Goal: Task Accomplishment & Management: Use online tool/utility

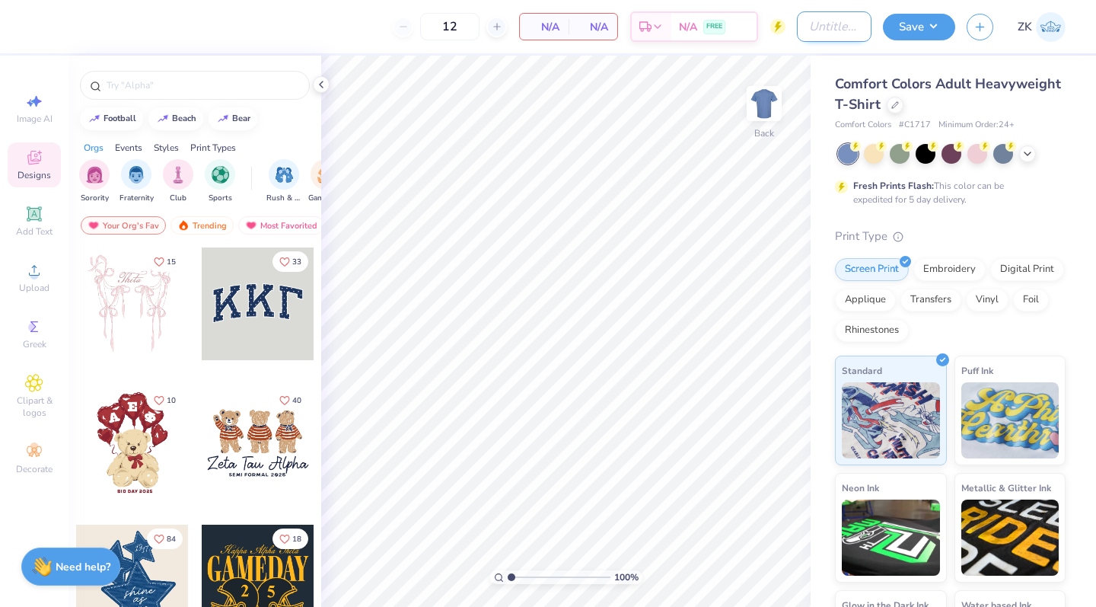
click at [817, 24] on input "Design Title" at bounding box center [834, 26] width 75 height 30
type input "FLAM T-shirts"
drag, startPoint x: 924, startPoint y: 100, endPoint x: 1026, endPoint y: 153, distance: 114.7
click at [1026, 153] on icon at bounding box center [1028, 152] width 12 height 12
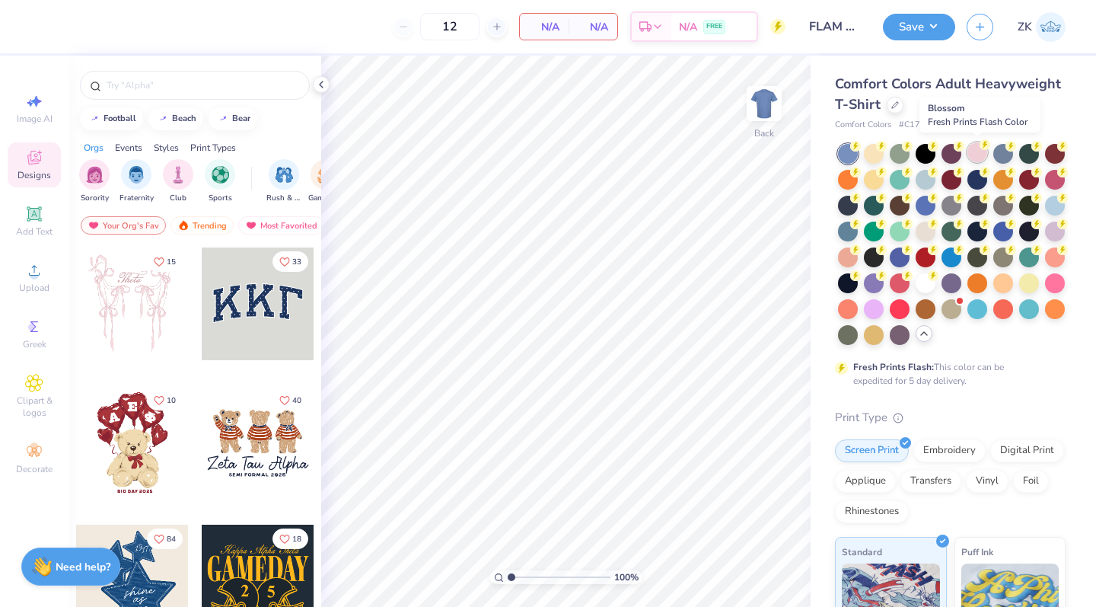
click at [974, 148] on div at bounding box center [978, 152] width 20 height 20
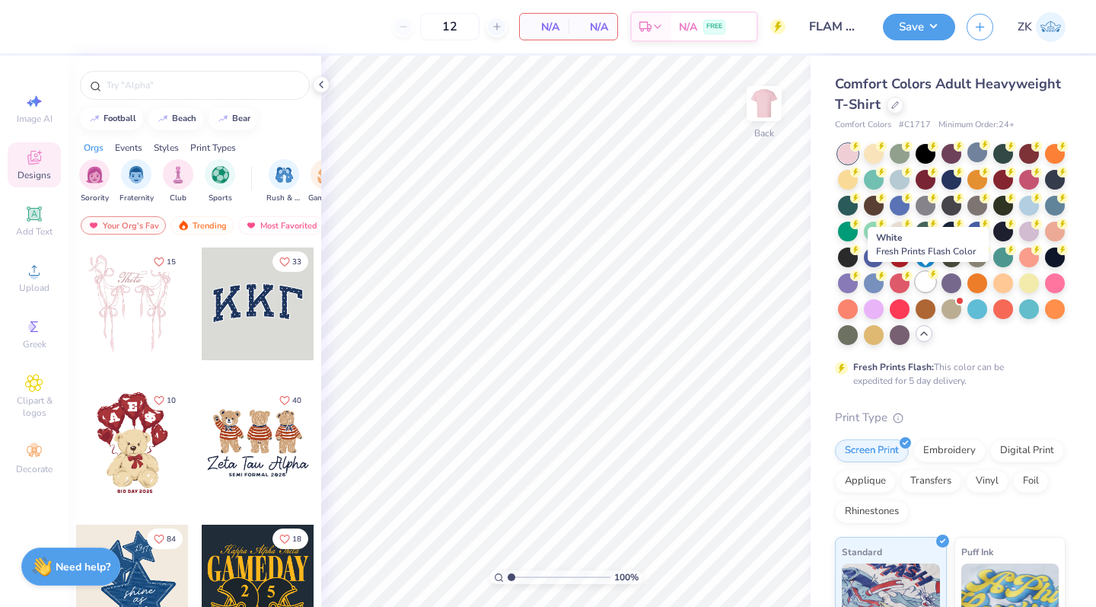
click at [932, 283] on div at bounding box center [926, 282] width 20 height 20
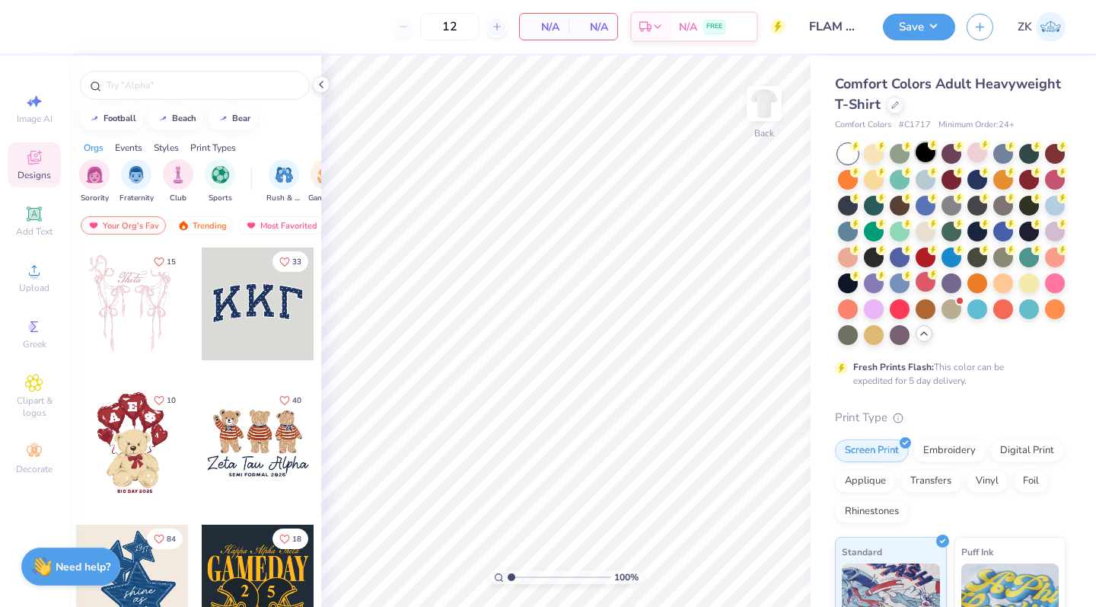
click at [923, 152] on div at bounding box center [926, 152] width 20 height 20
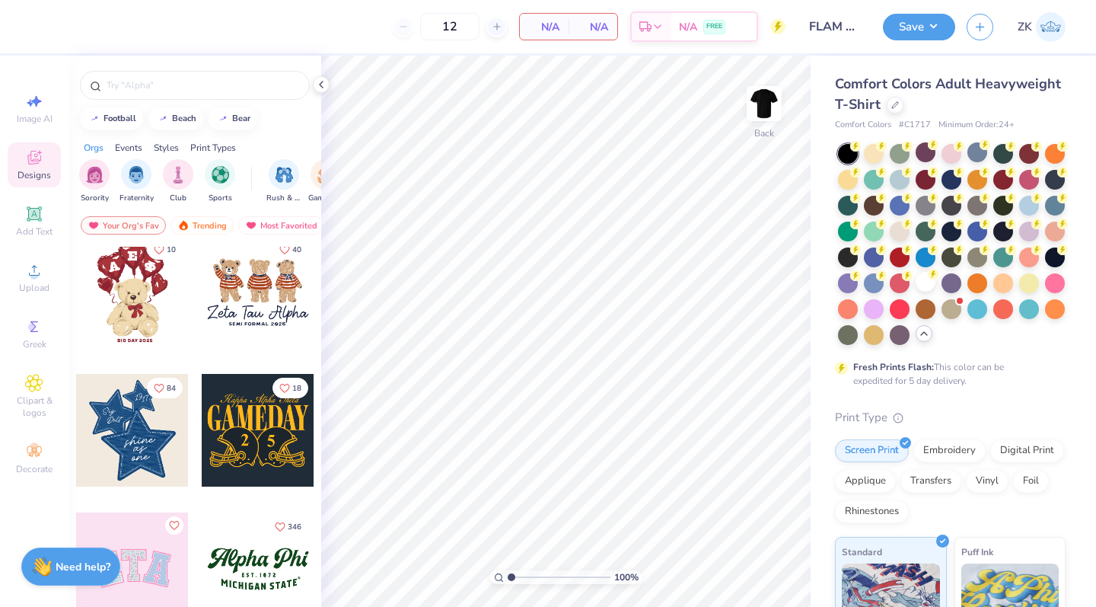
scroll to position [170, 0]
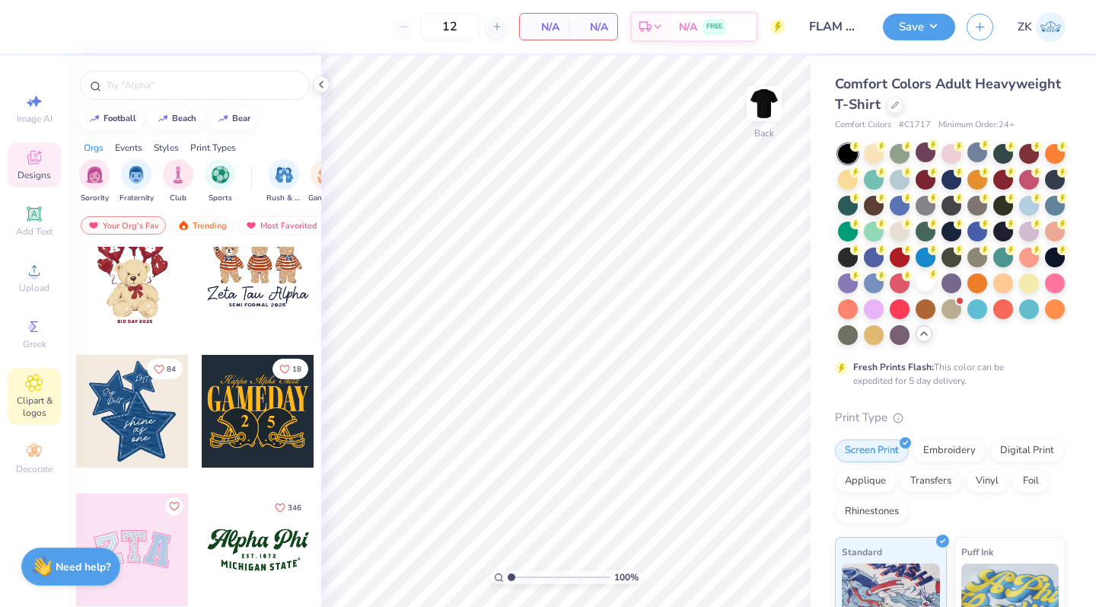
click at [37, 410] on span "Clipart & logos" at bounding box center [34, 406] width 53 height 24
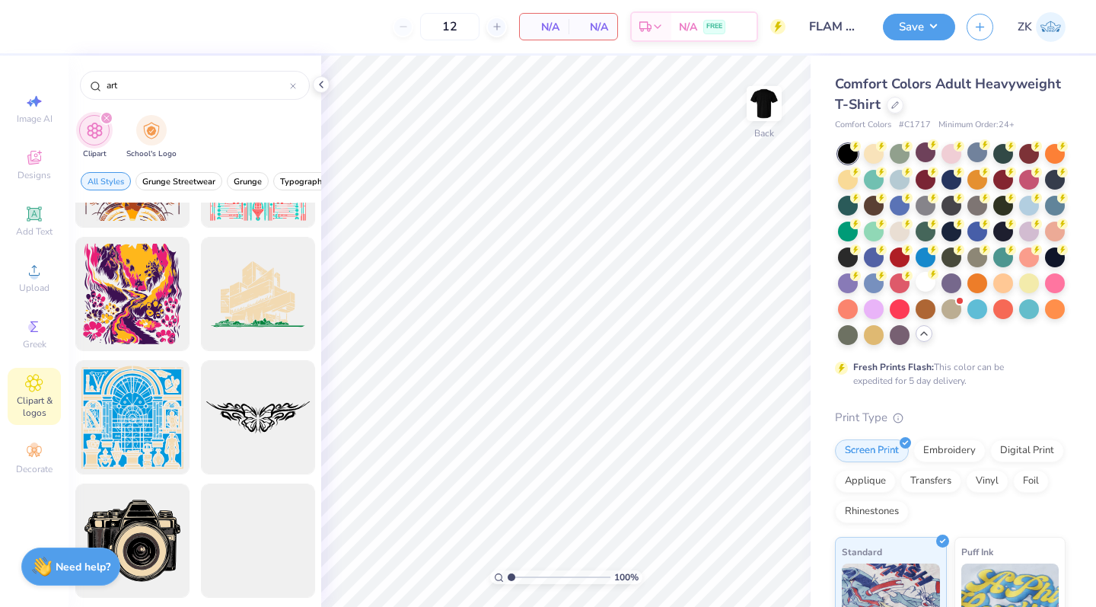
scroll to position [260, 0]
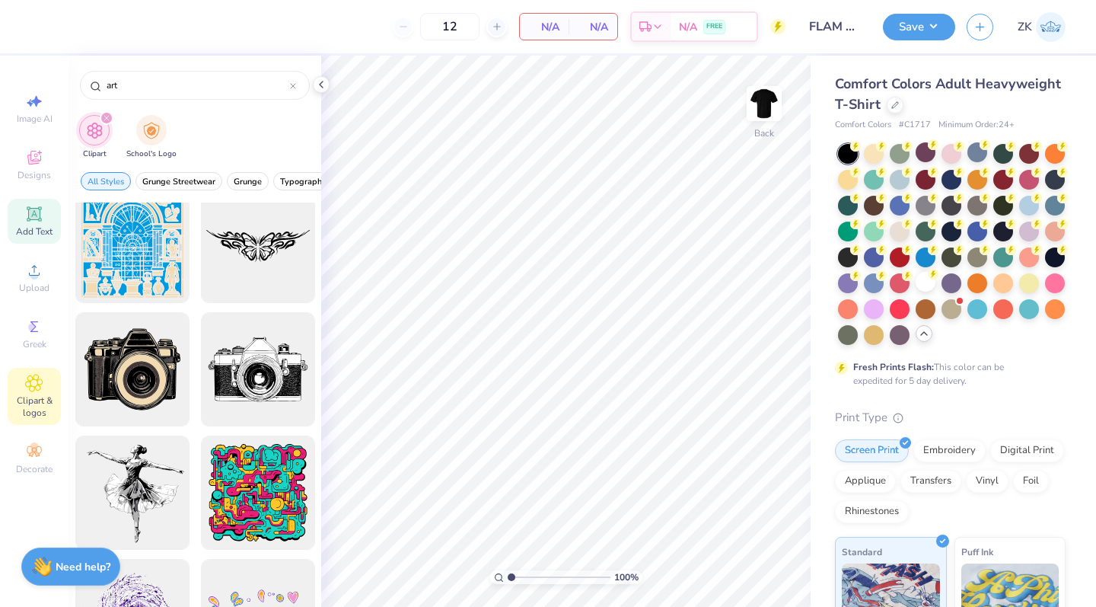
type input "art"
click at [30, 209] on icon at bounding box center [34, 214] width 18 height 18
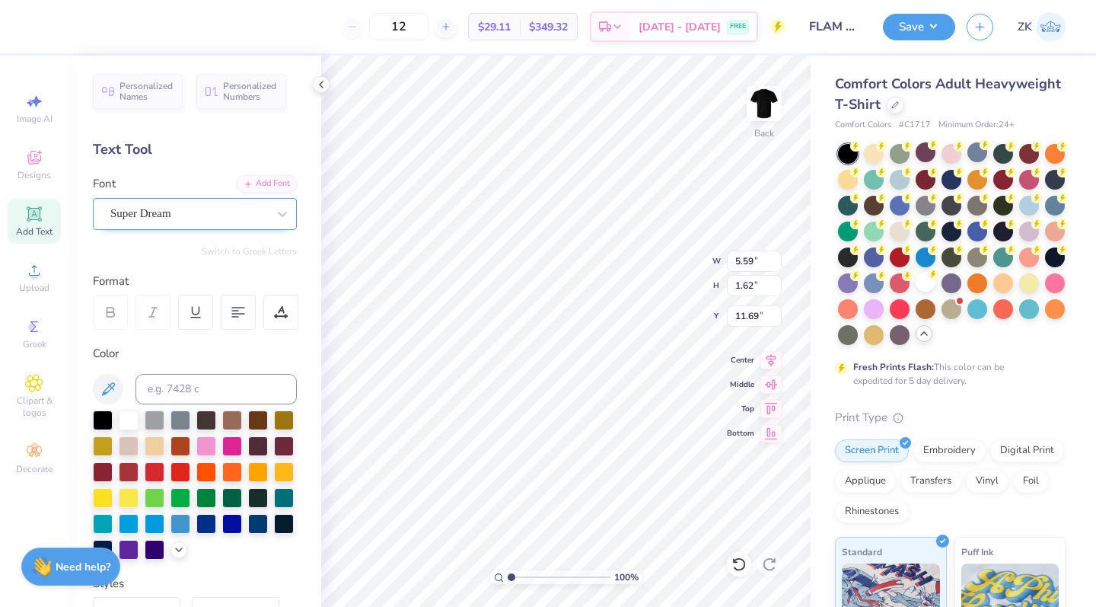
type textarea "Be"
click at [203, 206] on div "Super Dream" at bounding box center [189, 214] width 160 height 24
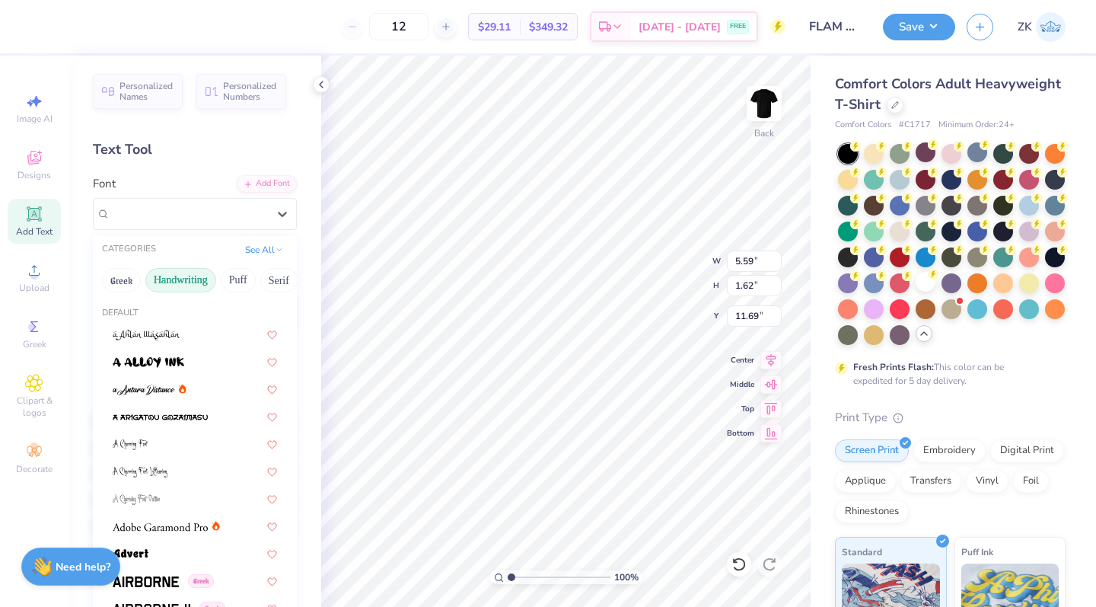
click at [187, 280] on button "Handwriting" at bounding box center [180, 280] width 71 height 24
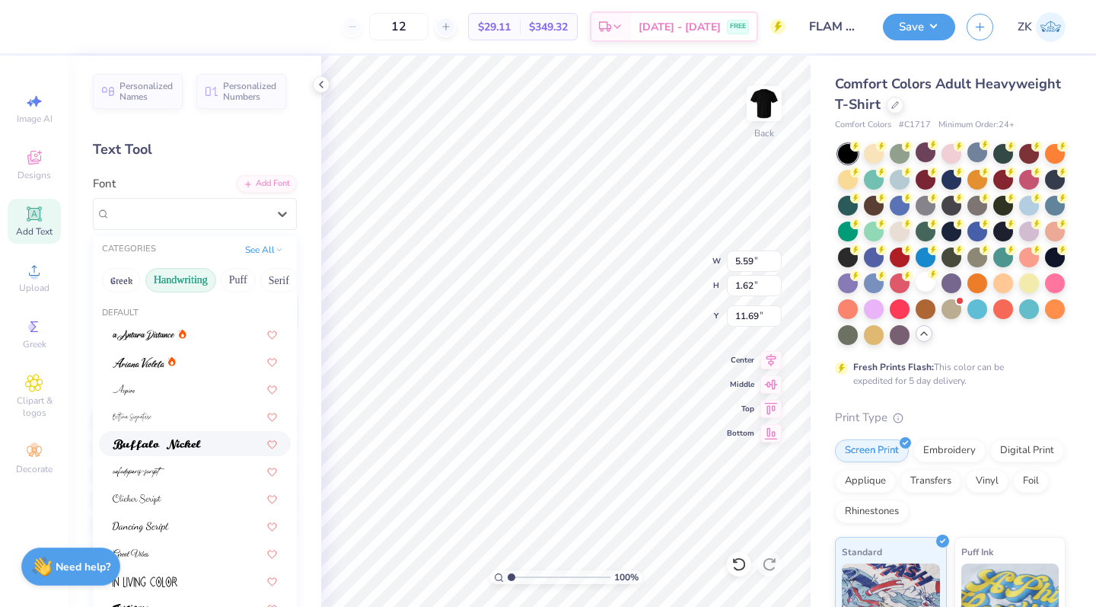
click at [142, 450] on img at bounding box center [157, 444] width 88 height 11
click at [178, 201] on div "Buffalo Nickel" at bounding box center [195, 214] width 204 height 32
click at [127, 496] on img at bounding box center [137, 499] width 49 height 11
click at [243, 202] on div "Clicker Script" at bounding box center [189, 214] width 160 height 24
click at [148, 346] on div at bounding box center [195, 333] width 192 height 25
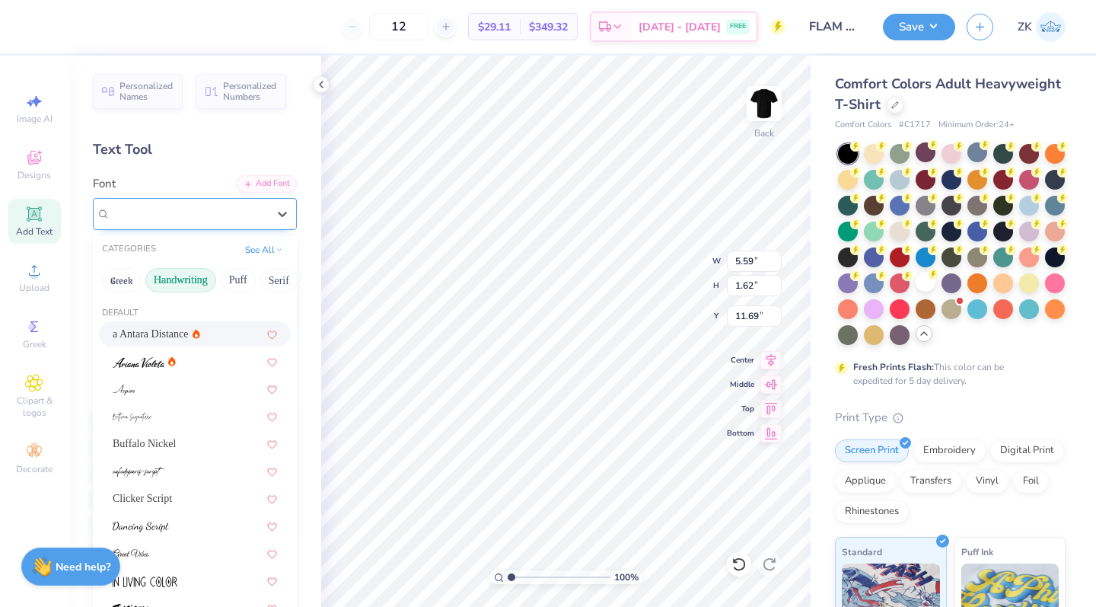
click at [190, 212] on div "a Antara Distance" at bounding box center [189, 214] width 160 height 24
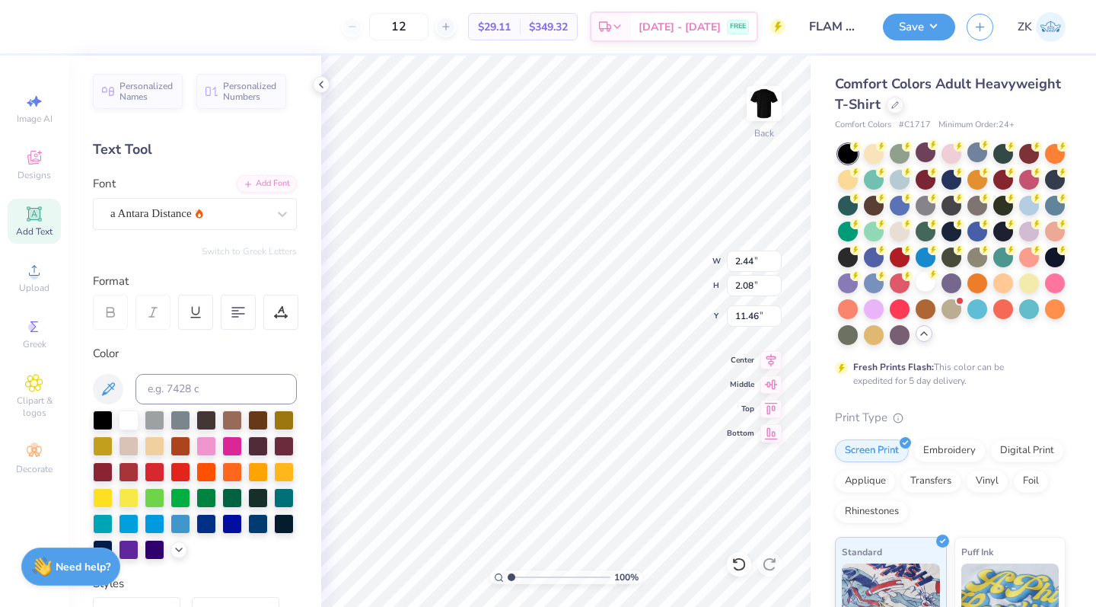
type input "0.92"
click at [260, 472] on div at bounding box center [258, 471] width 20 height 20
click at [37, 224] on div "Add Text" at bounding box center [34, 221] width 53 height 45
type input "5.59"
type input "1.62"
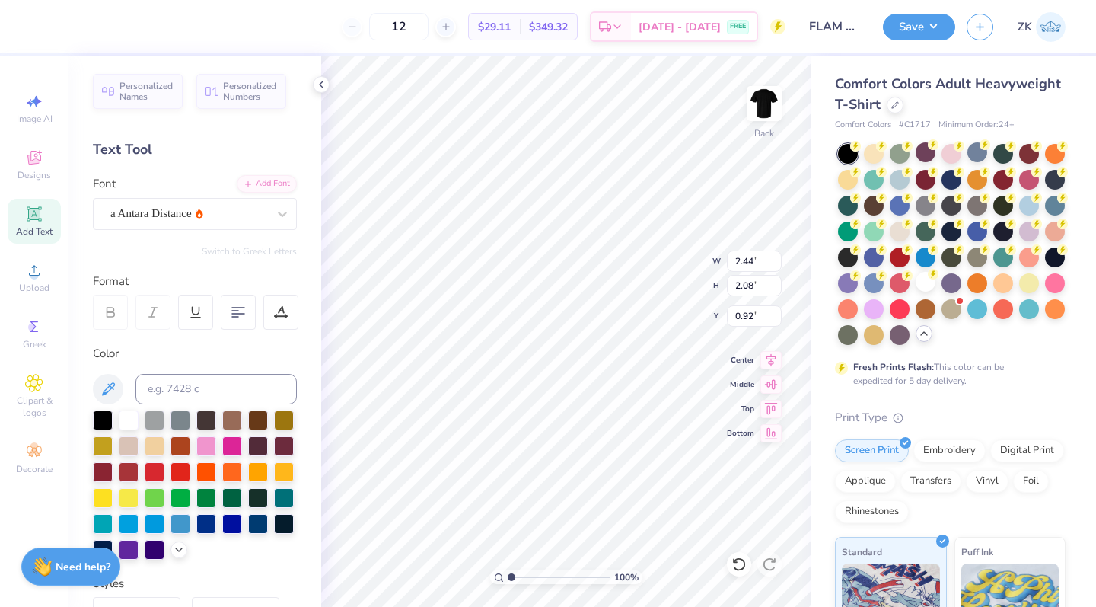
type input "11.69"
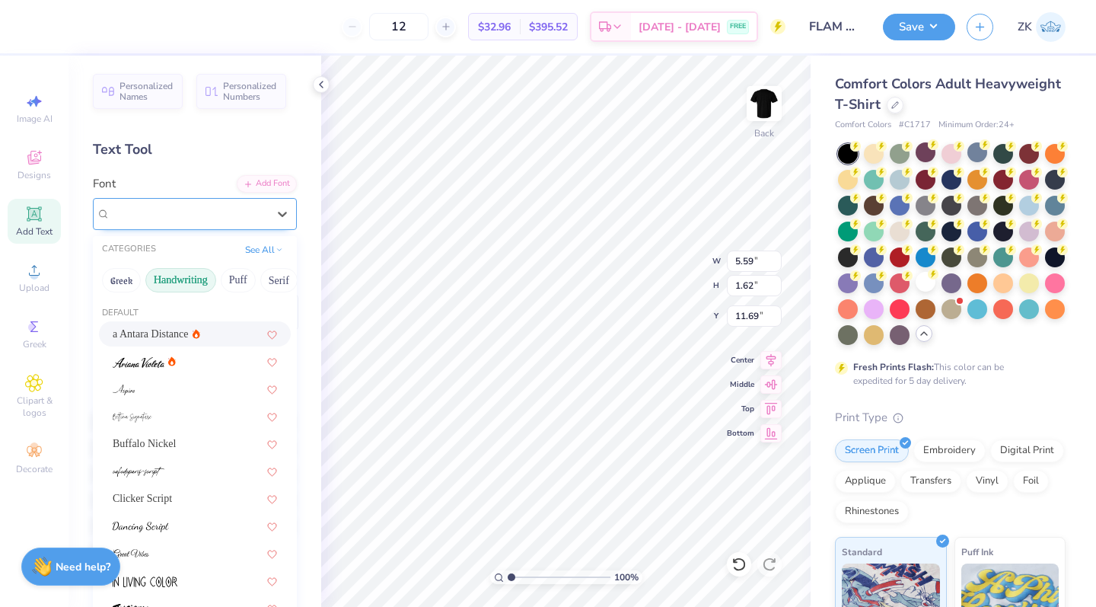
click at [225, 199] on div "Super Dream" at bounding box center [195, 214] width 204 height 32
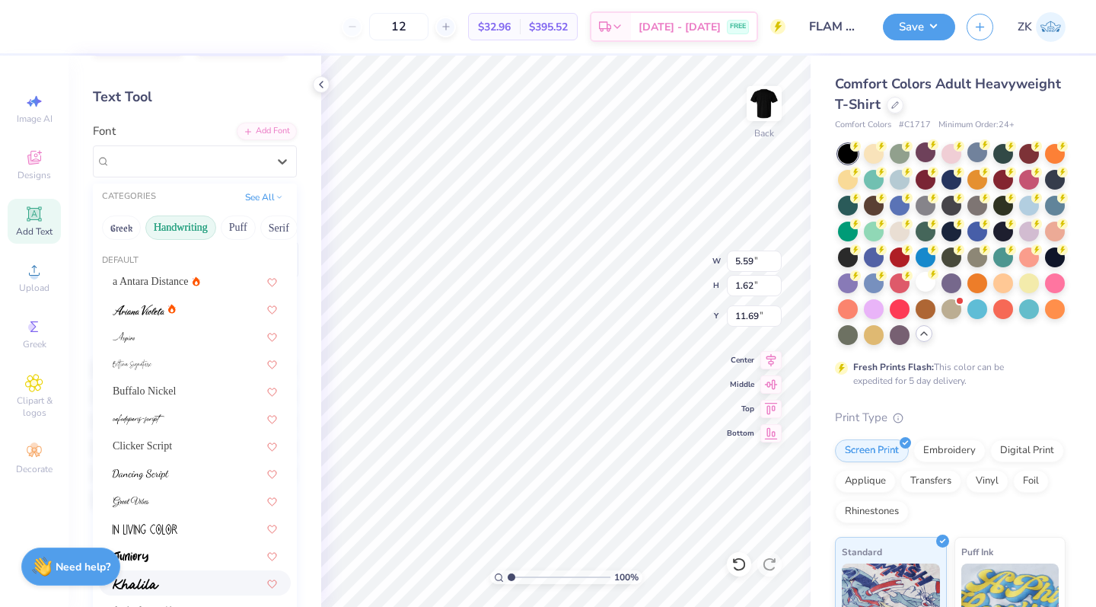
scroll to position [4, 0]
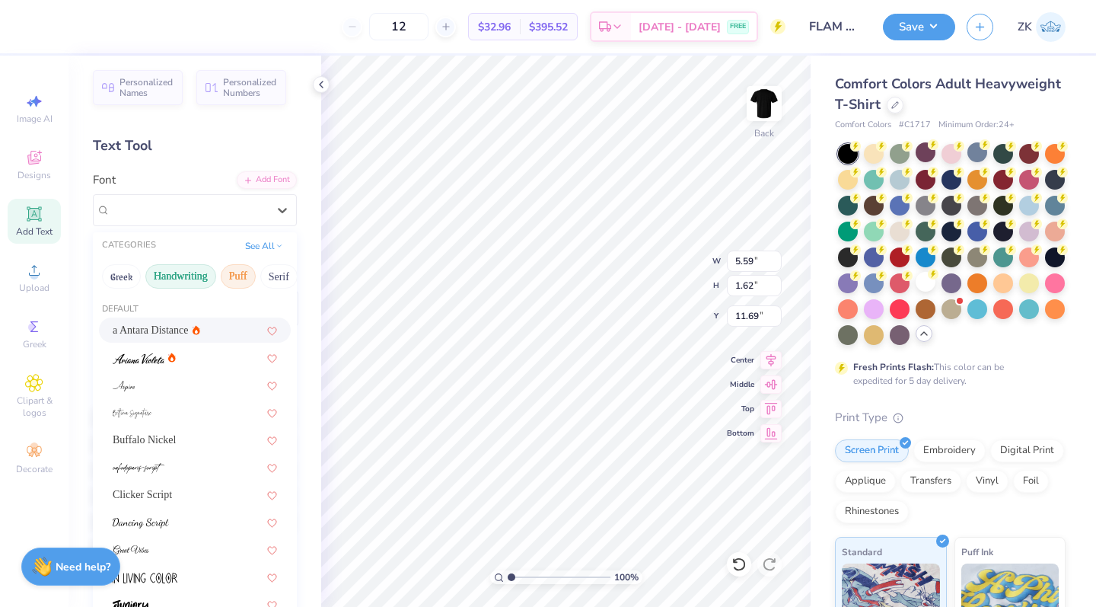
click at [235, 275] on button "Puff" at bounding box center [238, 276] width 35 height 24
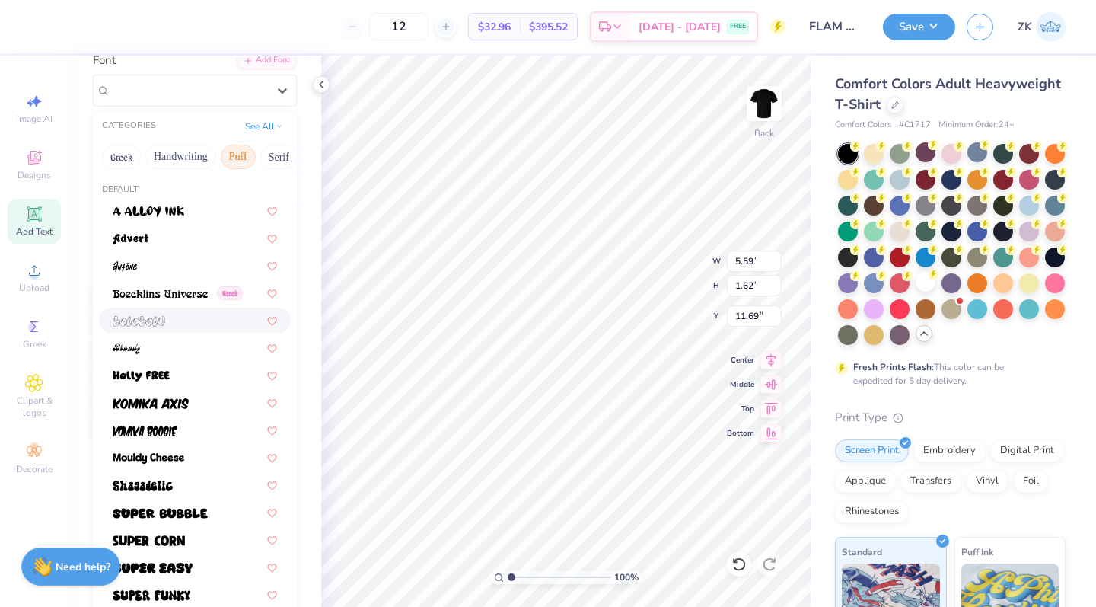
scroll to position [180, 0]
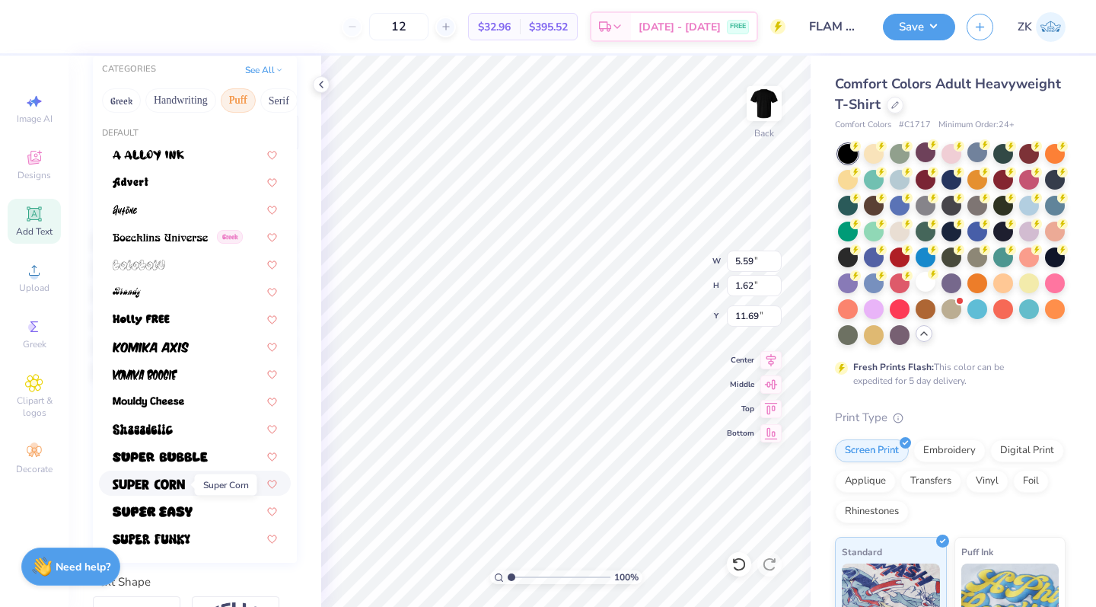
click at [164, 485] on img at bounding box center [149, 484] width 72 height 11
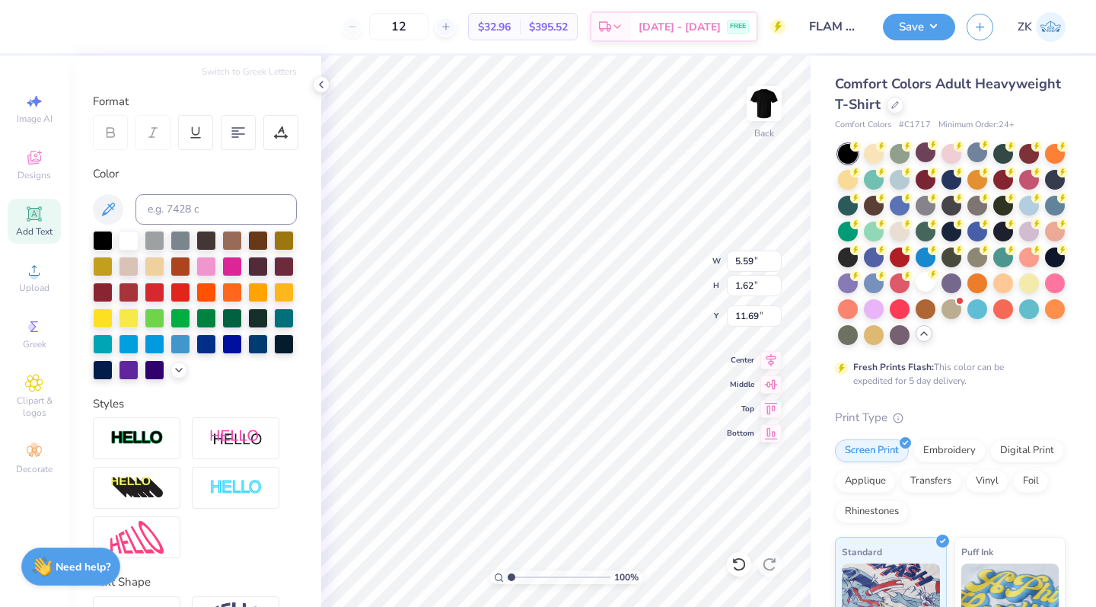
type input "4.07"
type input "1.48"
type input "11.76"
type textarea "Fort [PERSON_NAME]"
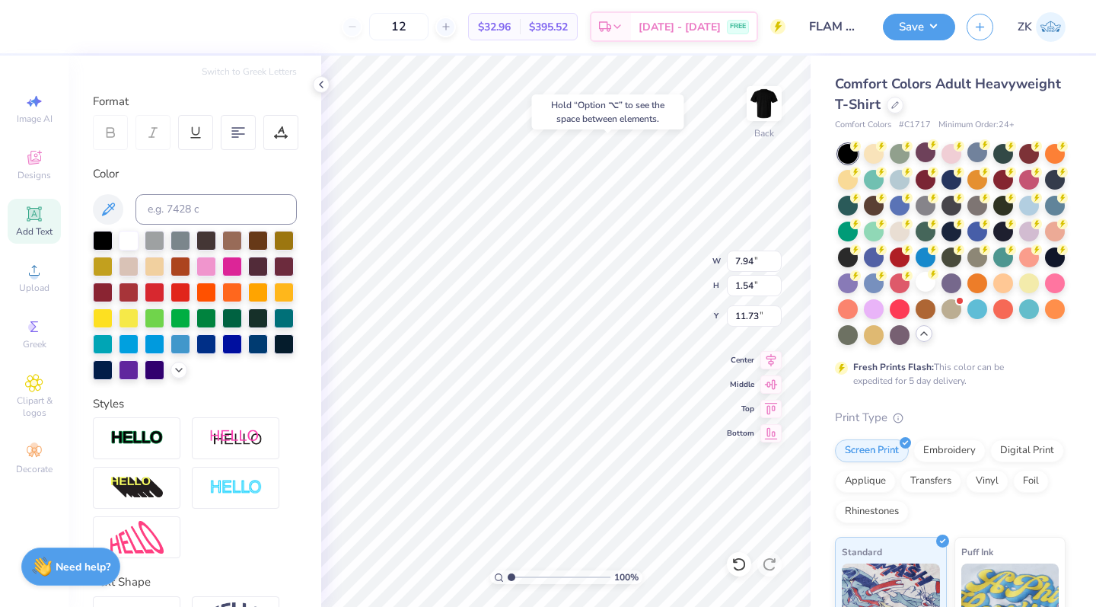
type input "1.19"
type input "2.44"
type input "2.08"
type input "1.19"
type input "0.92"
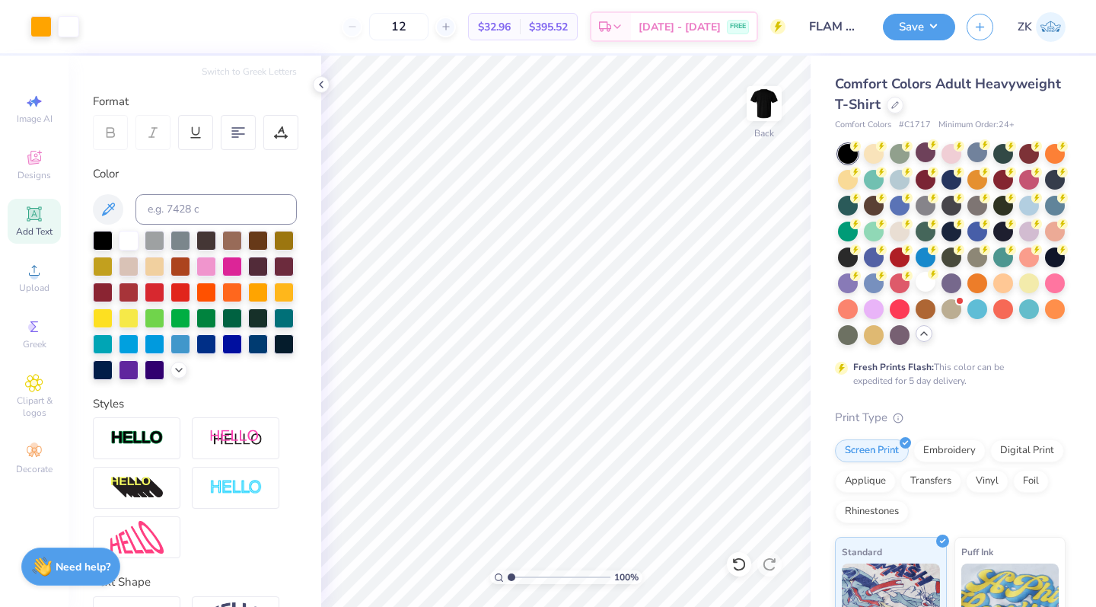
click at [24, 216] on div "Add Text" at bounding box center [34, 221] width 53 height 45
type textarea "50 + Artisan Venodrs Life Music Outdoor games"
click at [771, 362] on icon at bounding box center [772, 357] width 10 height 13
type input "14.17"
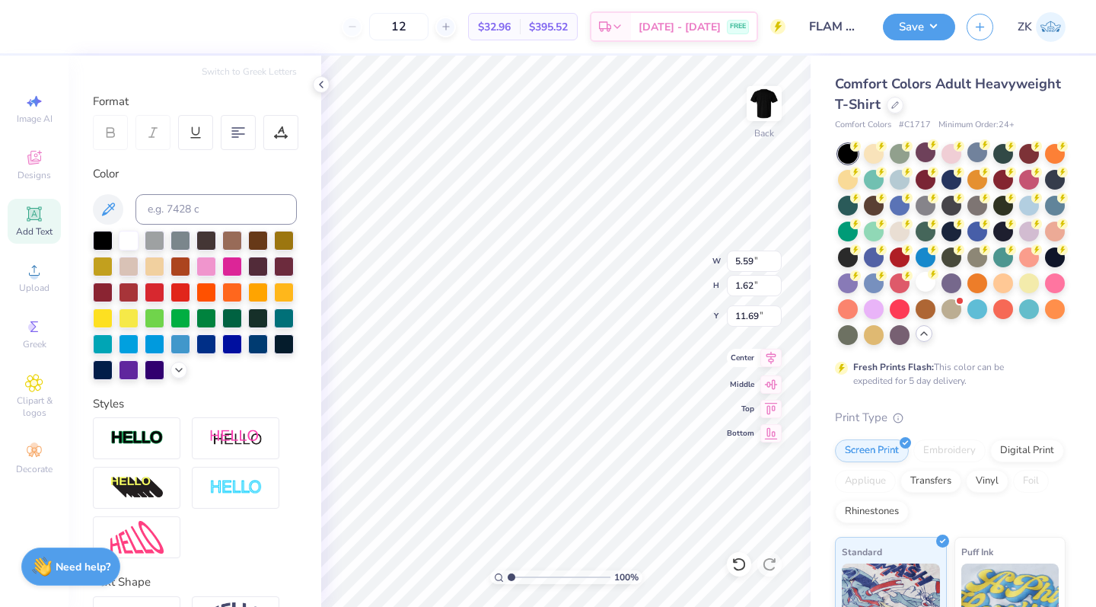
type input "4.70"
type input "10.15"
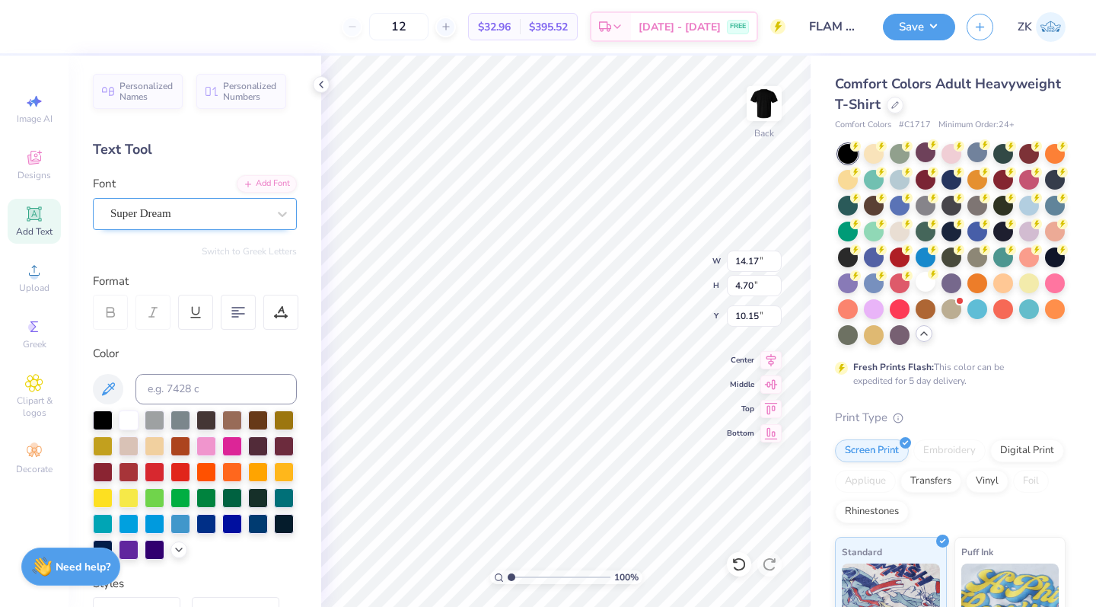
scroll to position [0, 0]
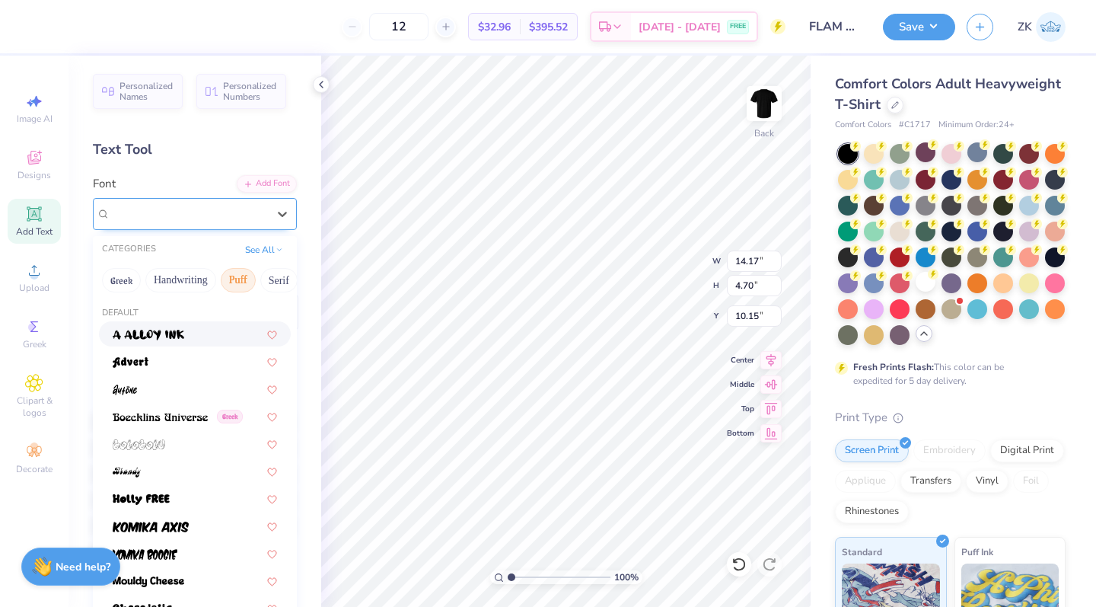
click at [144, 220] on span "Super Dream" at bounding box center [140, 214] width 61 height 18
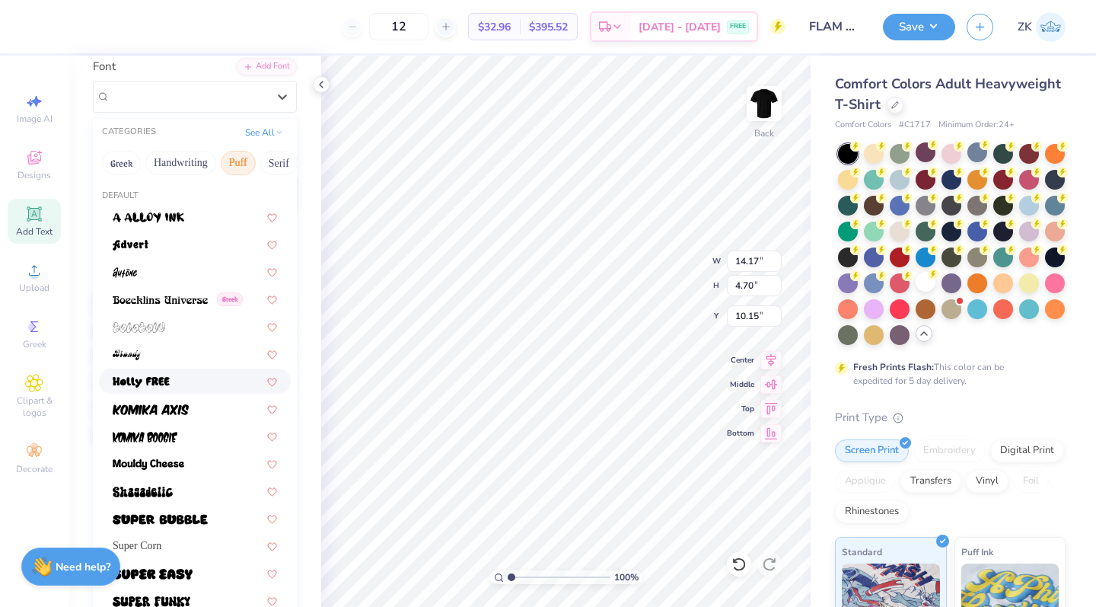
scroll to position [190, 0]
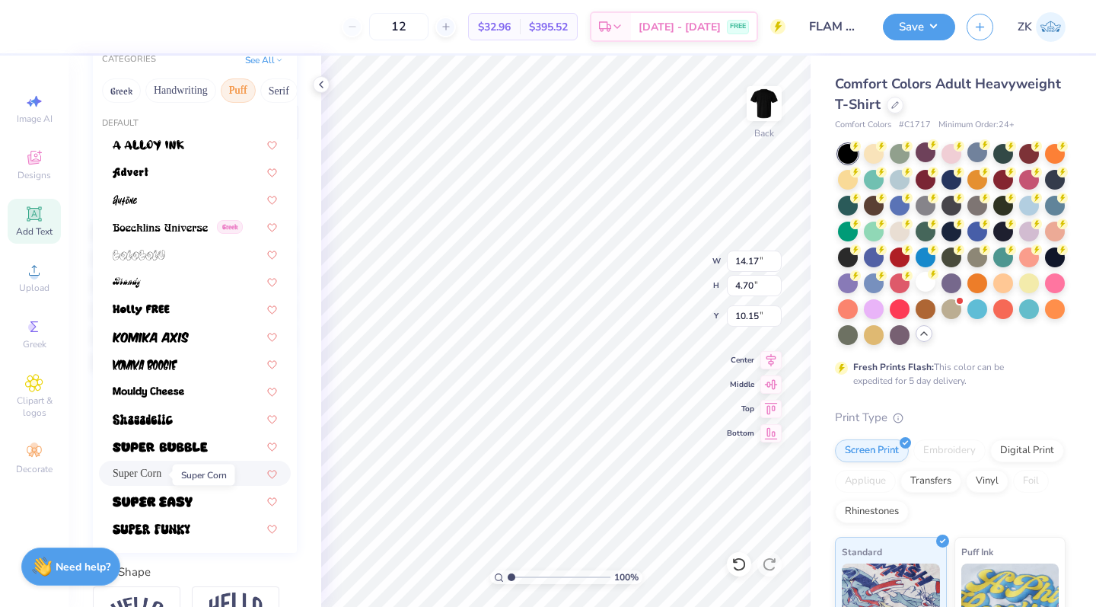
click at [155, 472] on span "Super Corn" at bounding box center [137, 473] width 49 height 16
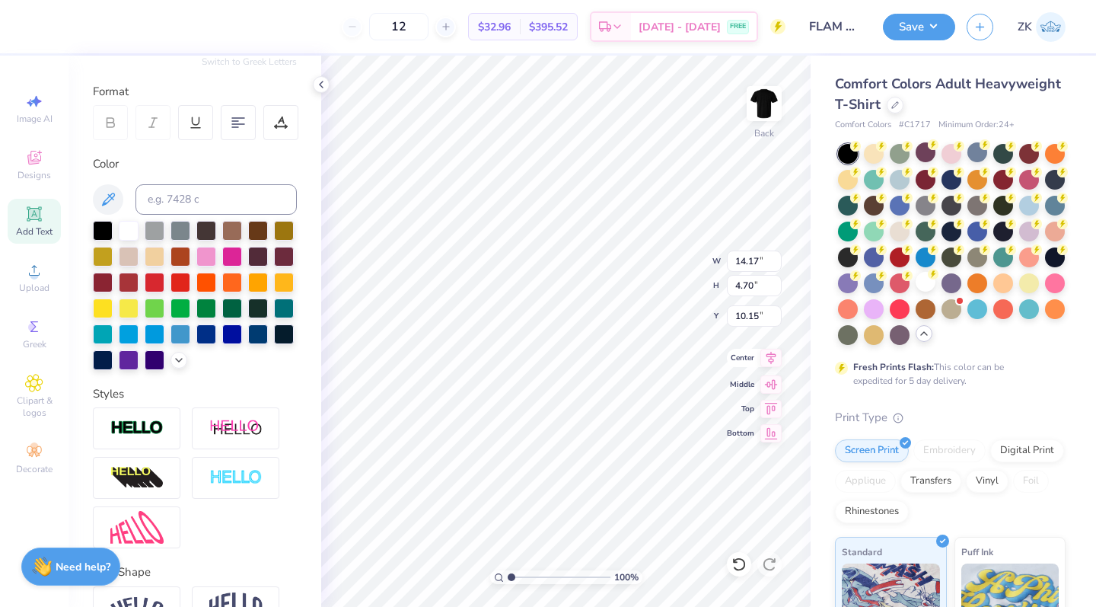
scroll to position [1, 2]
type textarea "50 + Artisan Vendors Life Music Outdoor games"
type input "11.07"
type input "3.69"
type input "11.02"
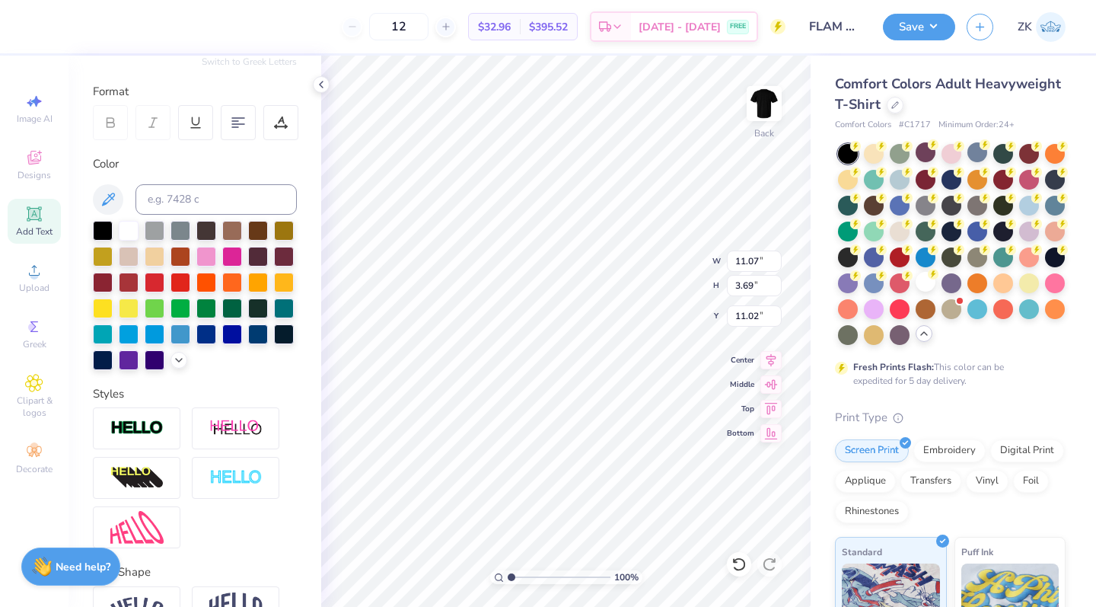
click at [30, 218] on icon at bounding box center [33, 213] width 11 height 11
type input "5.59"
type input "1.62"
type input "6.06"
type textarea "Artisan"
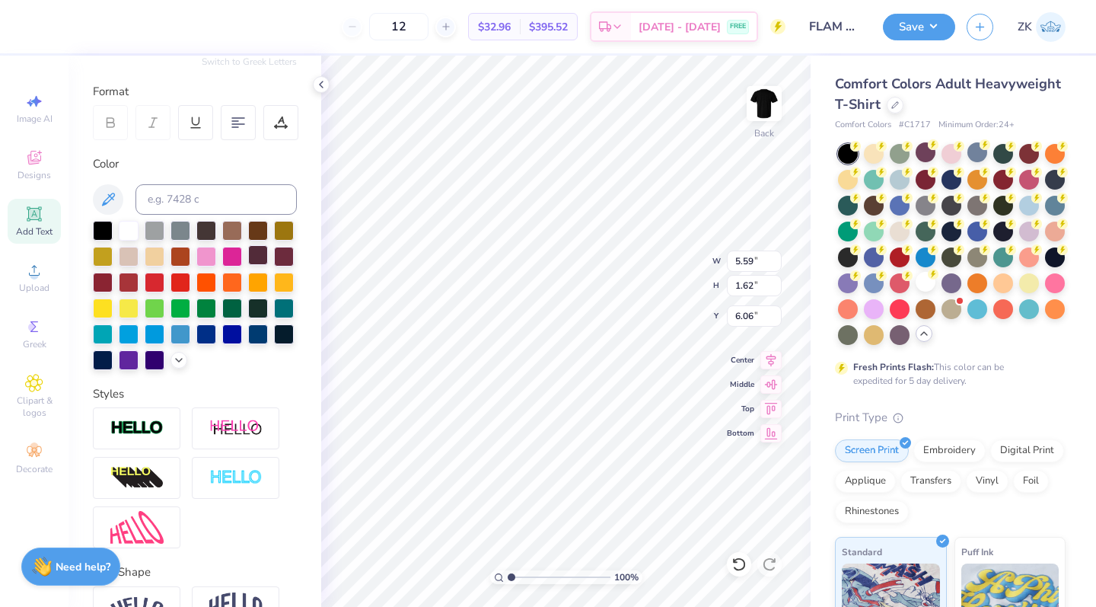
scroll to position [0, 1]
type input "11.07"
type input "3.69"
type input "11.02"
type input "12.50"
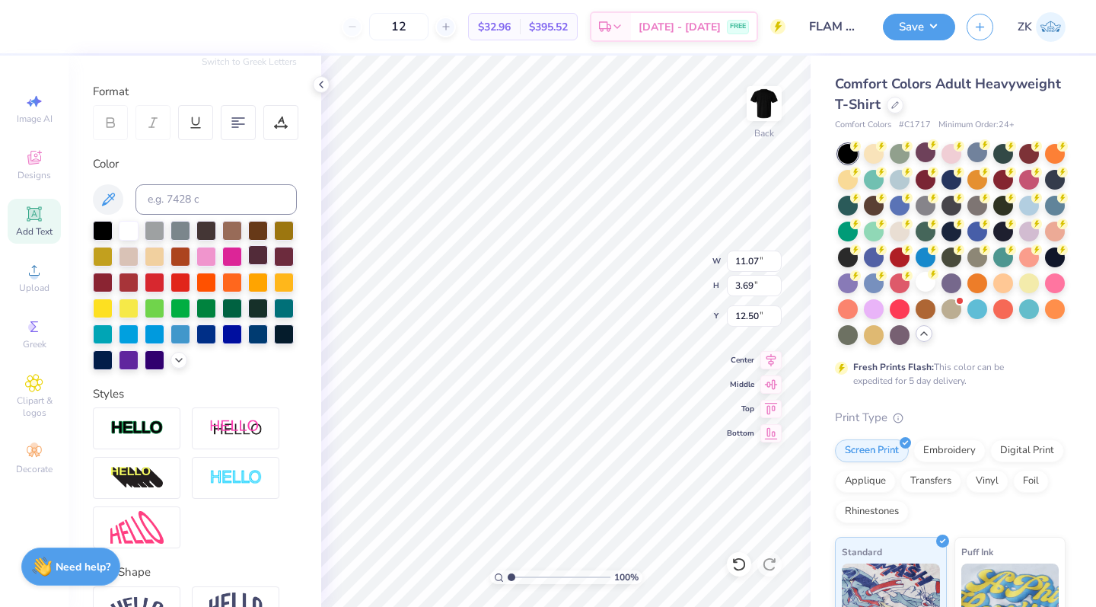
type input "8.30"
type input "1.62"
type input "6.06"
click at [237, 260] on div at bounding box center [232, 255] width 20 height 20
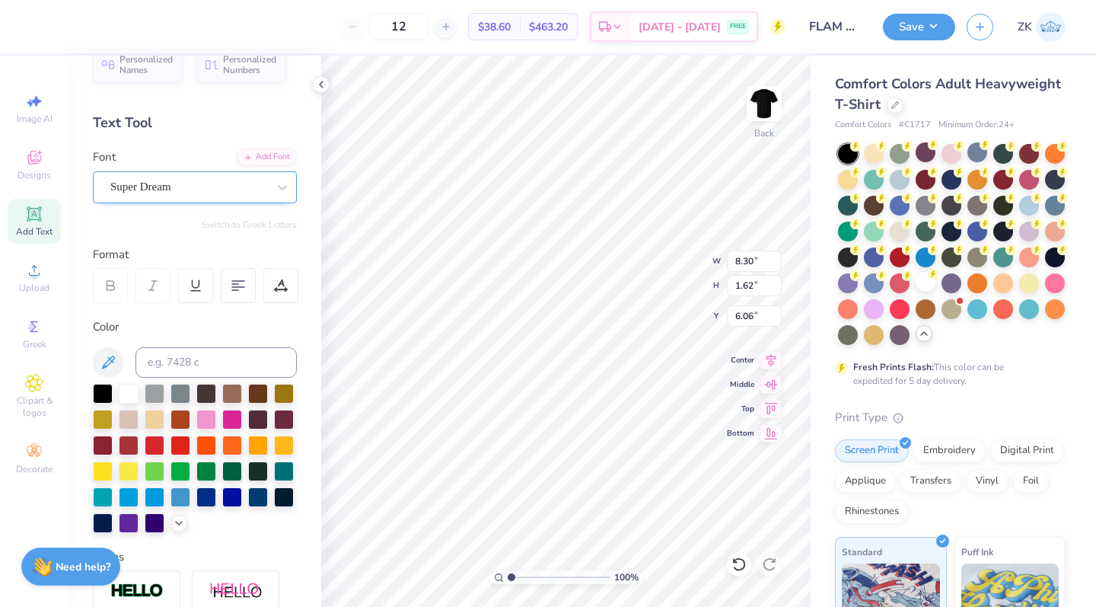
scroll to position [24, 0]
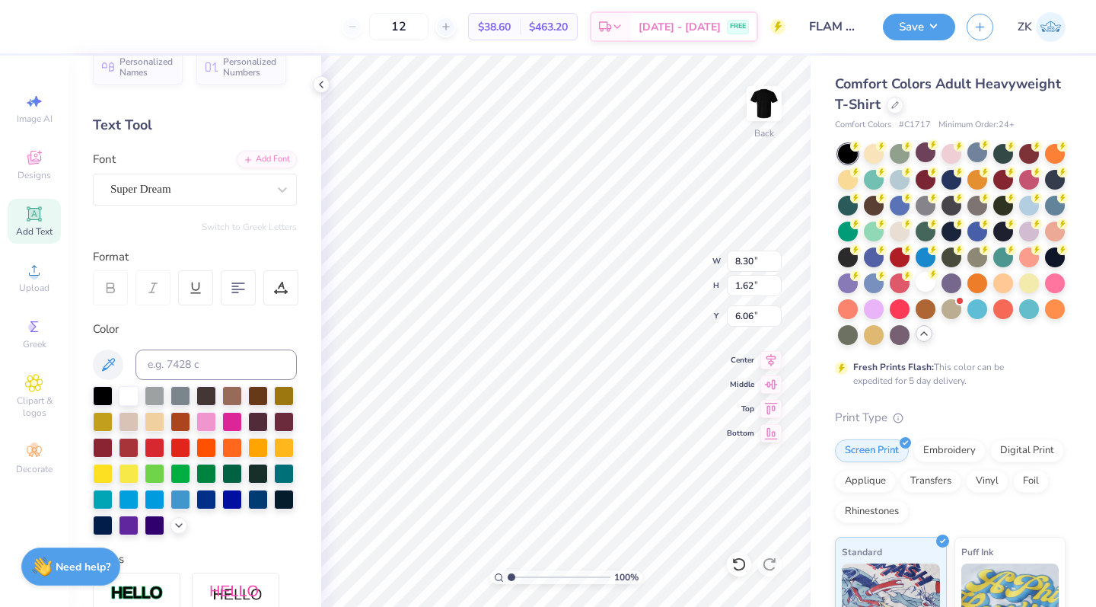
type textarea "artisan"
click at [30, 222] on icon at bounding box center [34, 214] width 18 height 18
type textarea "Market"
click at [186, 190] on div "Super Dream" at bounding box center [189, 189] width 160 height 24
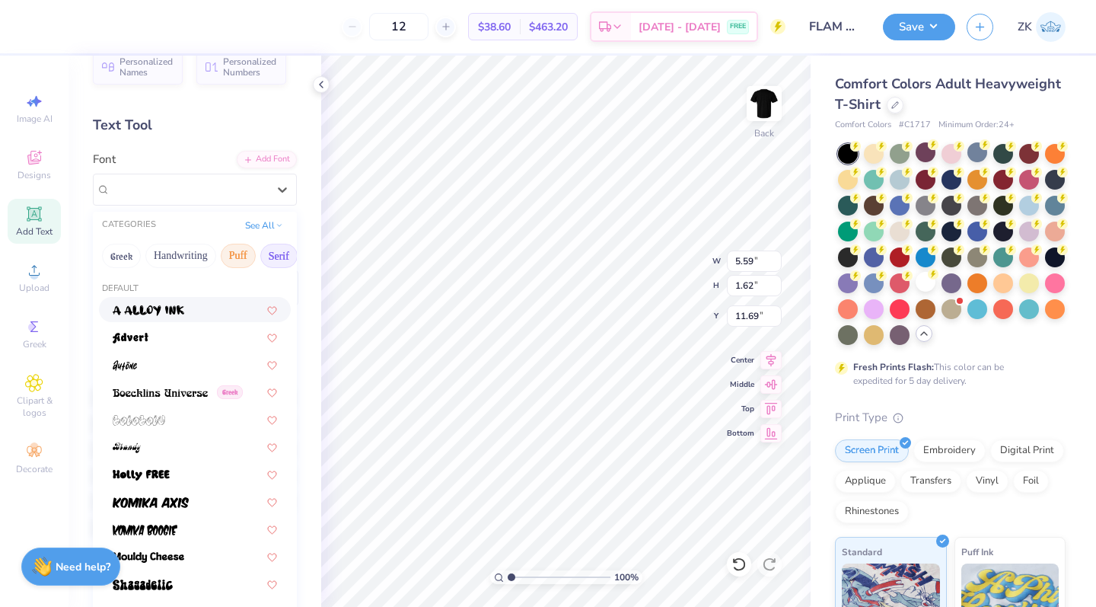
click at [272, 263] on button "Serif" at bounding box center [278, 256] width 37 height 24
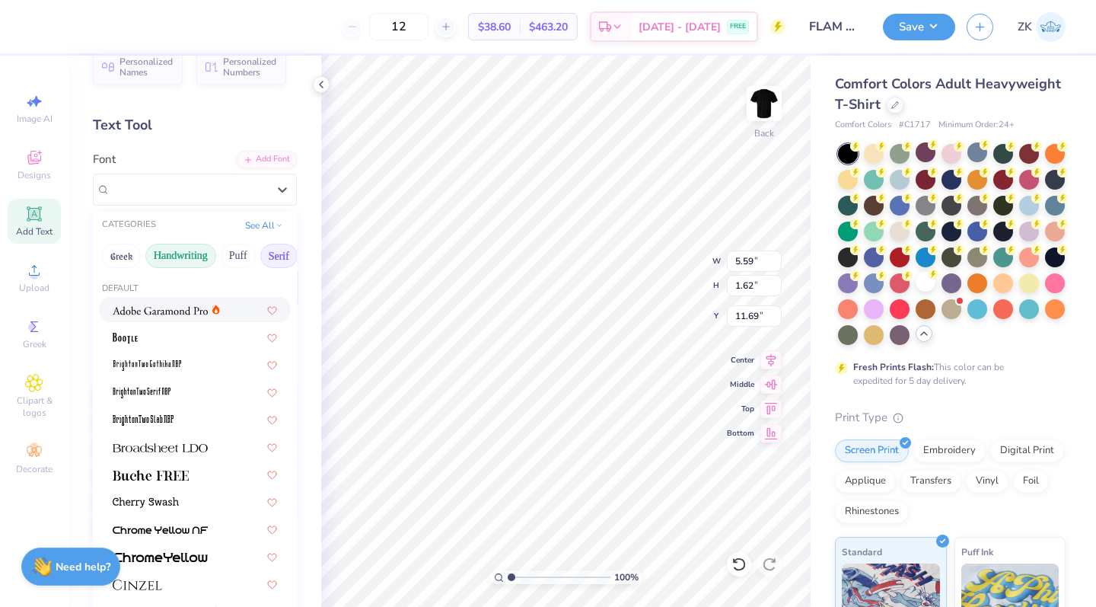
click at [185, 260] on button "Handwriting" at bounding box center [180, 256] width 71 height 24
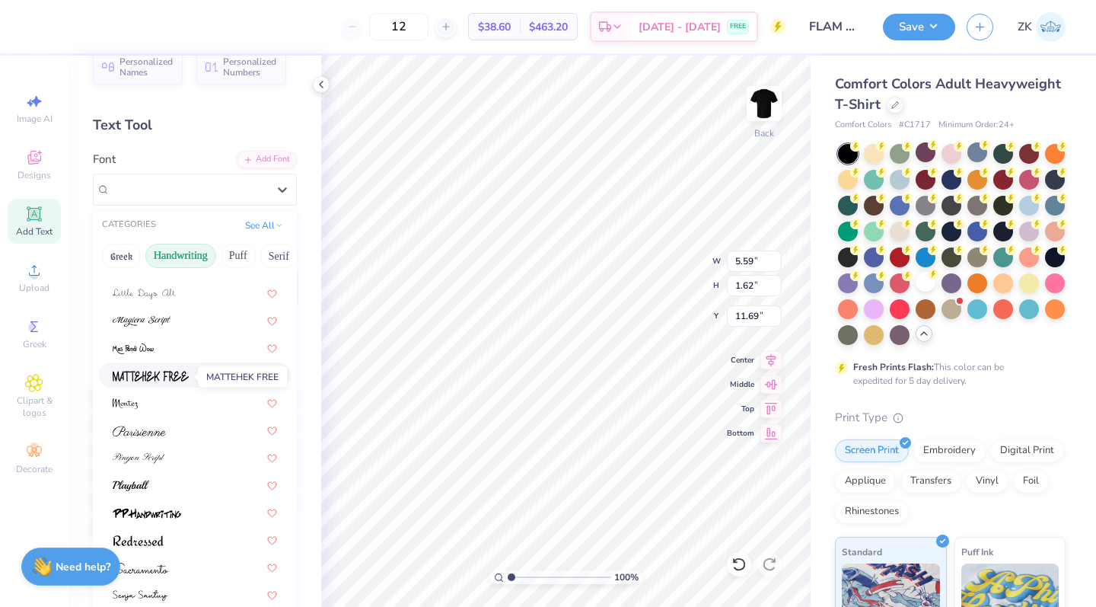
scroll to position [345, 0]
click at [148, 432] on img at bounding box center [139, 431] width 53 height 11
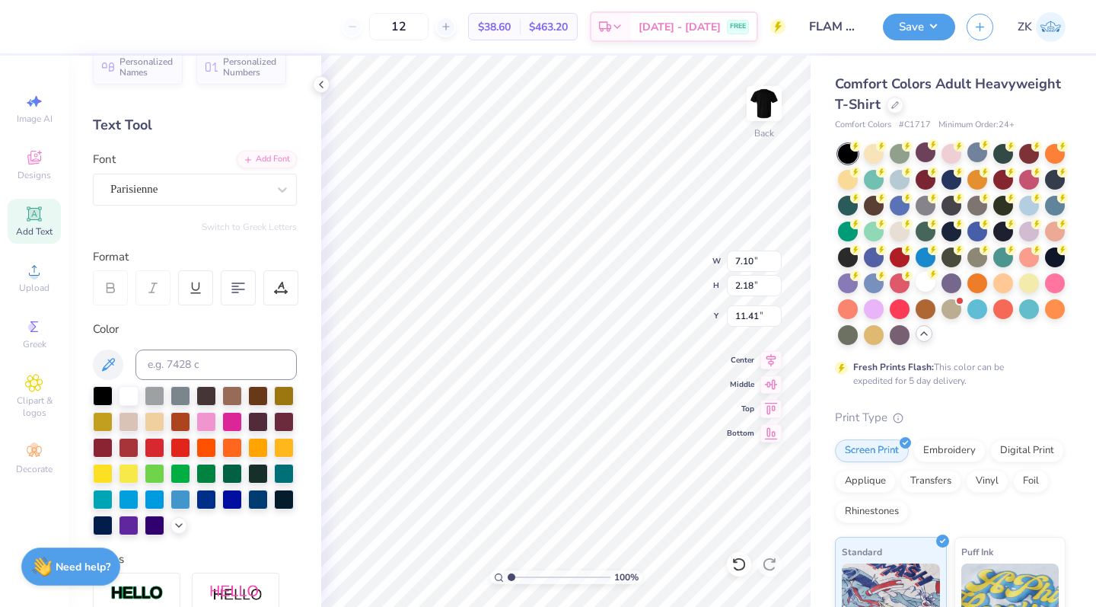
type input "8.64"
type textarea "market"
click at [923, 28] on button "Save" at bounding box center [919, 24] width 72 height 27
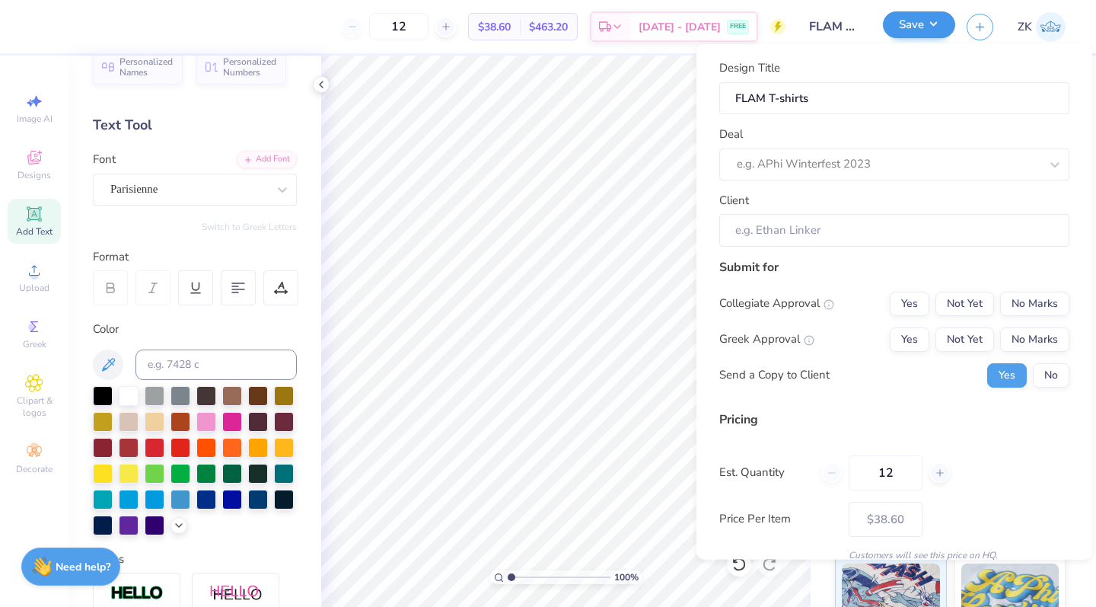
type input "5.74"
type input "1.77"
type input "8.84"
type input "11.07"
type input "3.69"
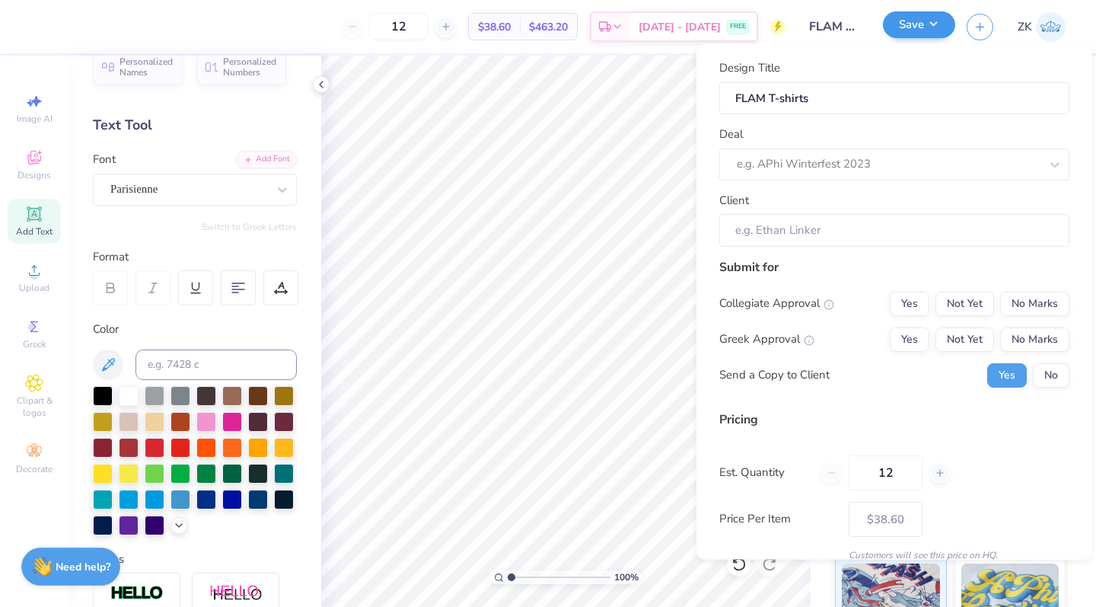
type input "12.50"
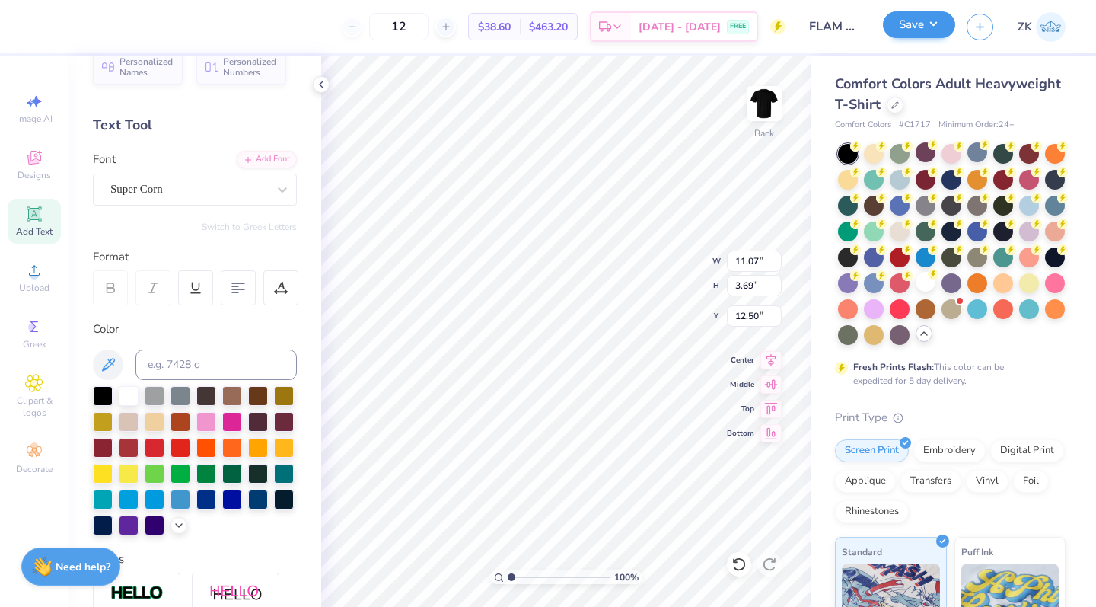
scroll to position [1, 2]
type textarea "50 + Artisan Vendors Life Music fun games"
type textarea "50 + Artisan Vendors Life Music games"
click at [910, 27] on button "Save" at bounding box center [919, 24] width 72 height 27
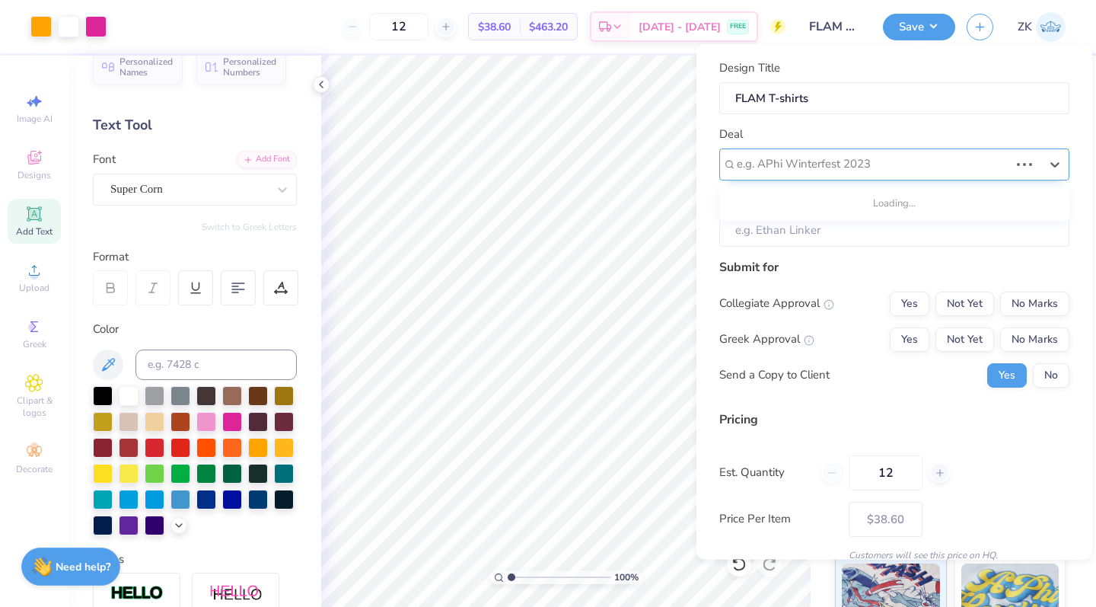
click at [773, 159] on div "e.g. APhi Winterfest 2023" at bounding box center [873, 164] width 273 height 18
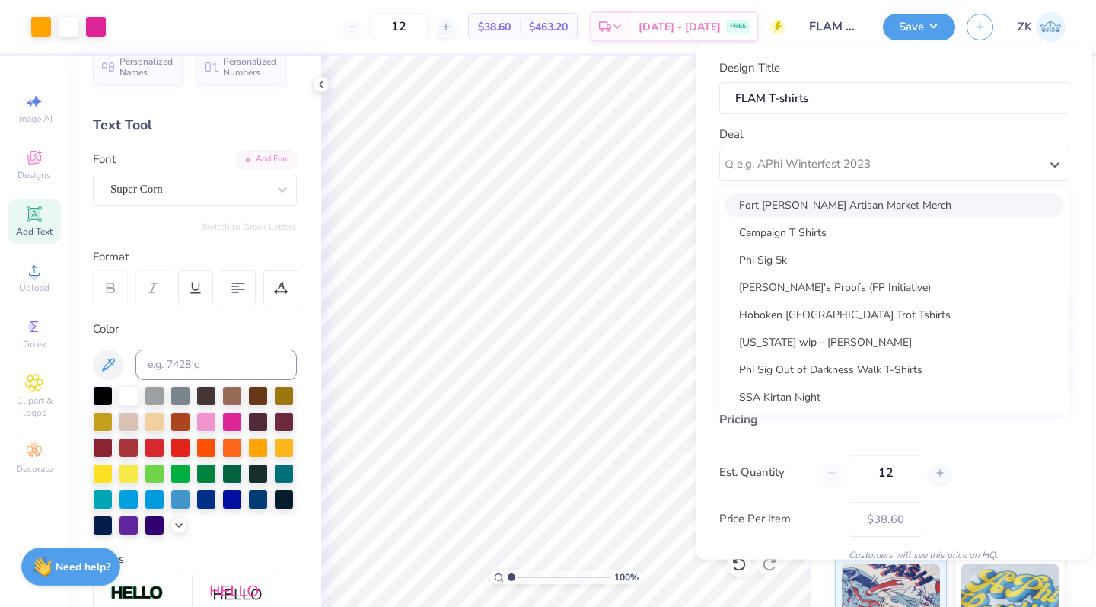
click at [783, 200] on div "Fort [PERSON_NAME] Artisan Market Merch" at bounding box center [894, 204] width 338 height 25
type input "Bda Of [GEOGRAPHIC_DATA][PERSON_NAME]"
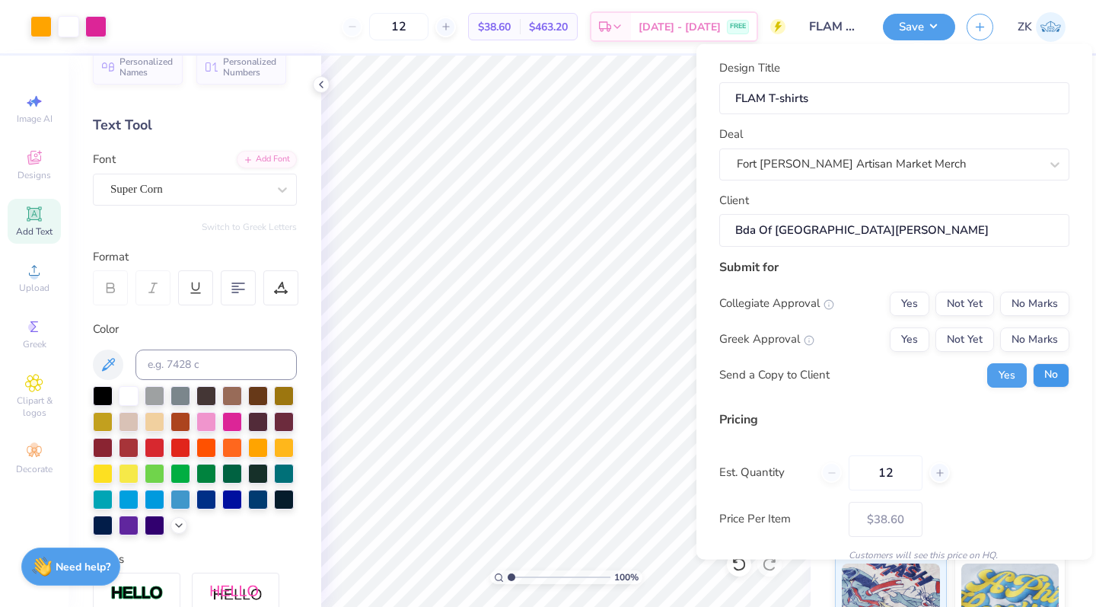
click at [1041, 373] on button "No" at bounding box center [1051, 374] width 37 height 24
click at [1028, 332] on button "No Marks" at bounding box center [1034, 339] width 69 height 24
click at [1024, 292] on button "No Marks" at bounding box center [1034, 303] width 69 height 24
type input "$38.60"
click at [890, 466] on input "12" at bounding box center [886, 471] width 74 height 35
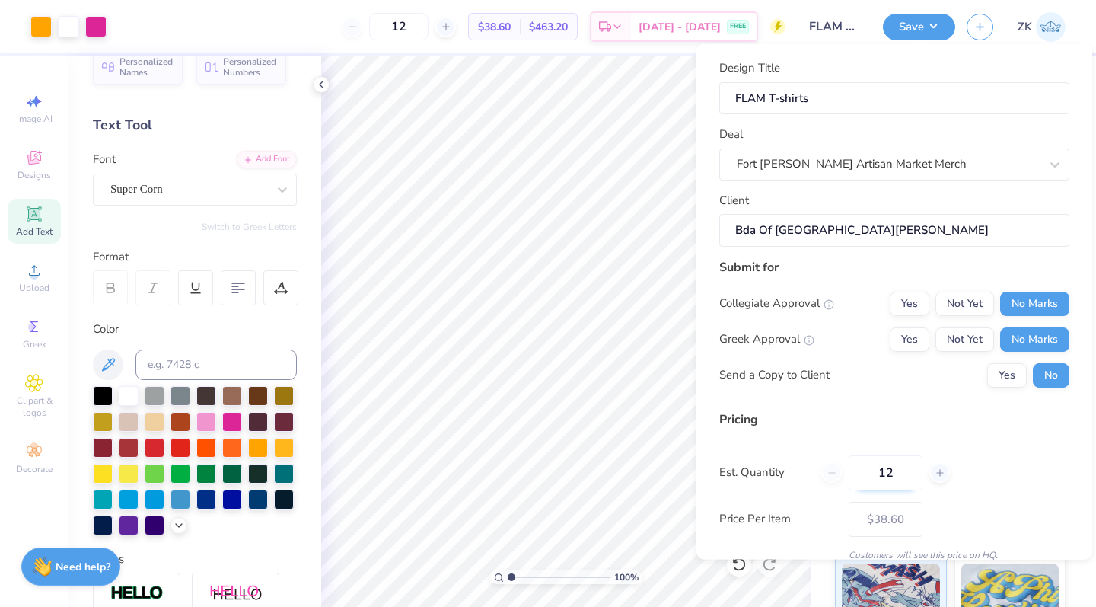
type input "1"
type input "2000"
type input "$14.21"
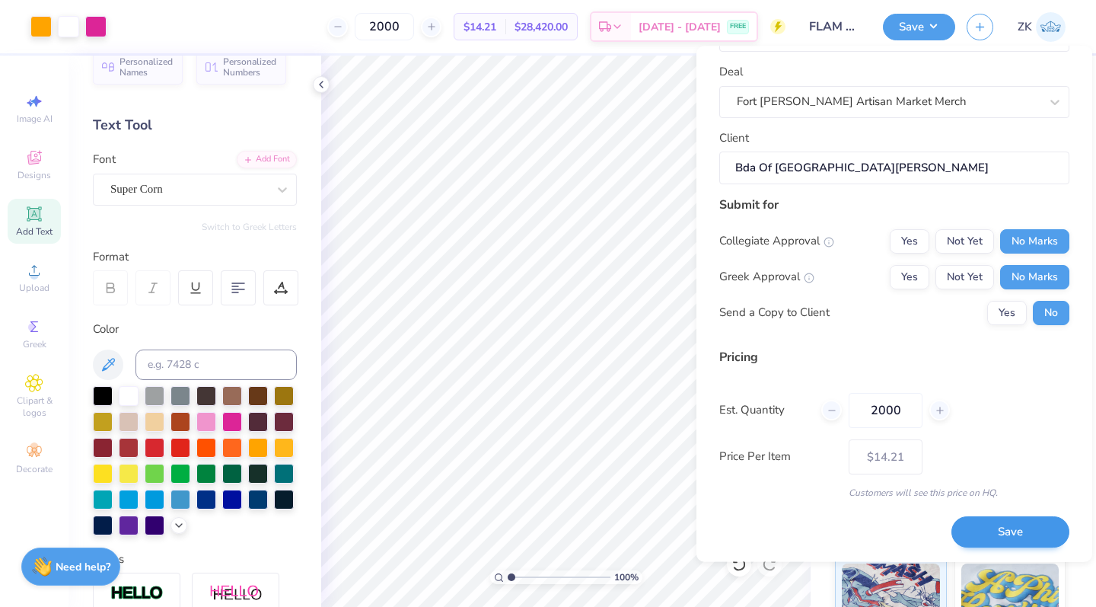
scroll to position [63, 0]
type input "2000"
click at [989, 527] on button "Save" at bounding box center [1011, 533] width 118 height 31
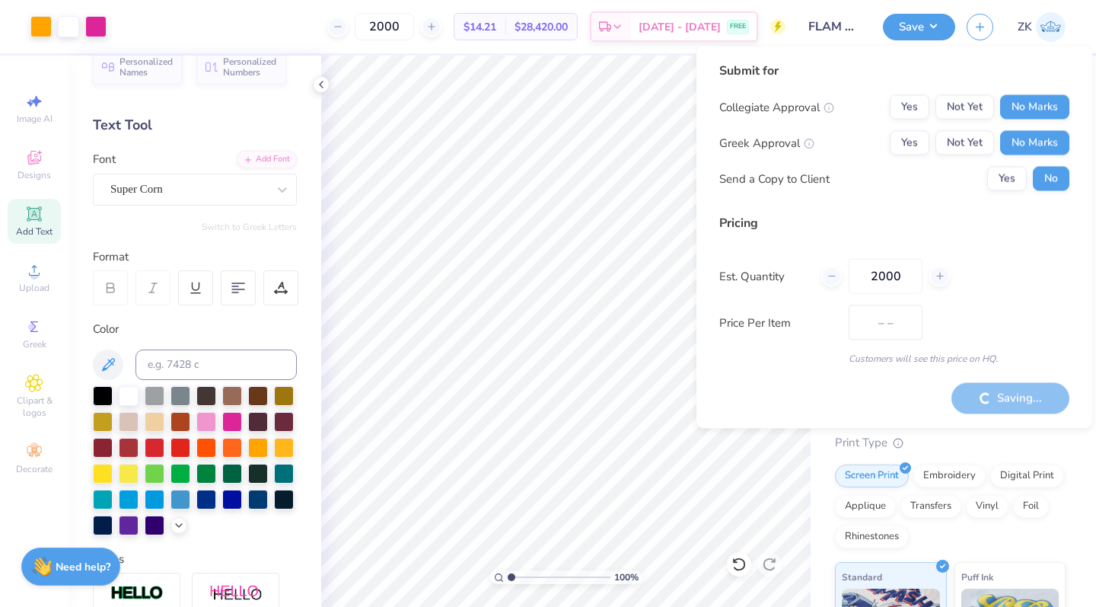
type input "$14.21"
